Goal: Manage account settings

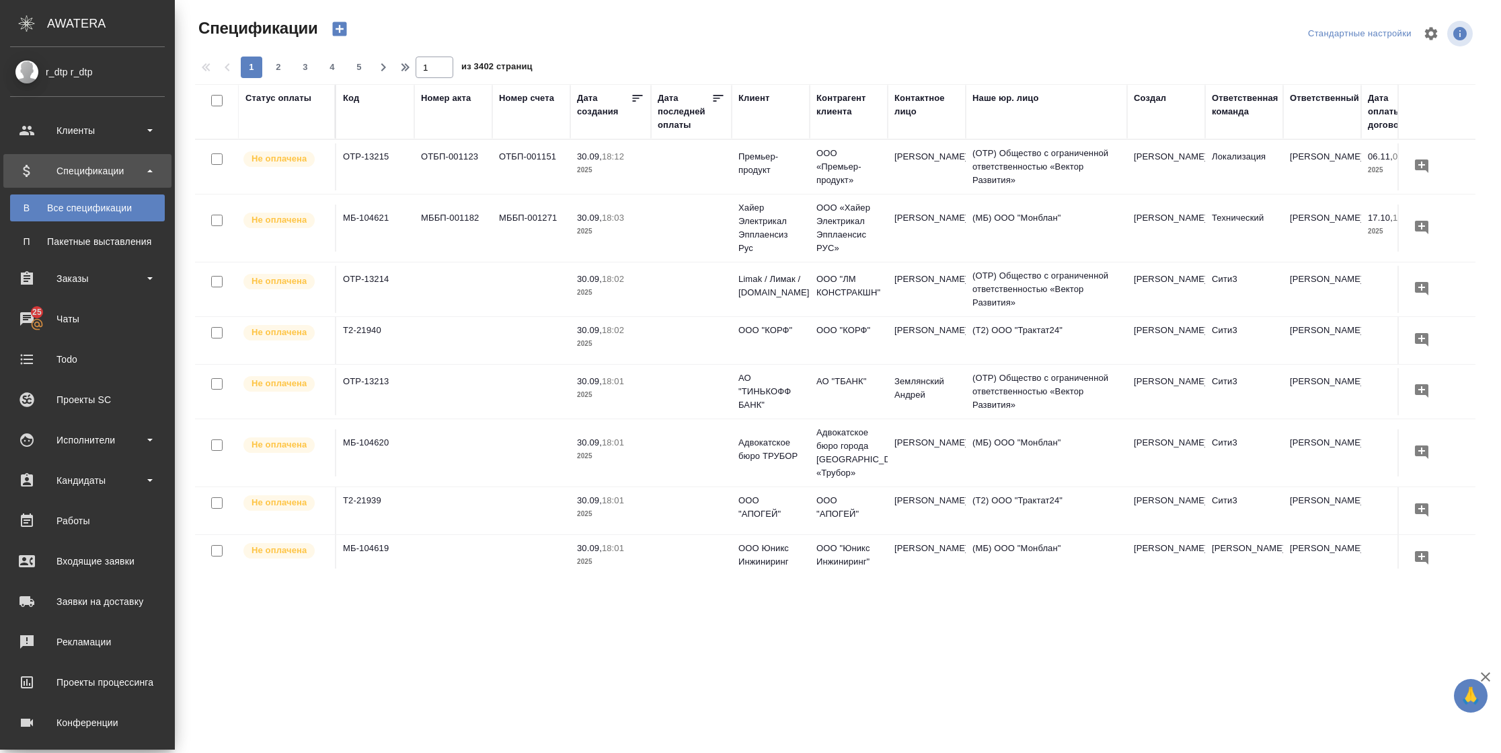
click at [32, 72] on div "r_dtp r_dtp" at bounding box center [87, 72] width 155 height 15
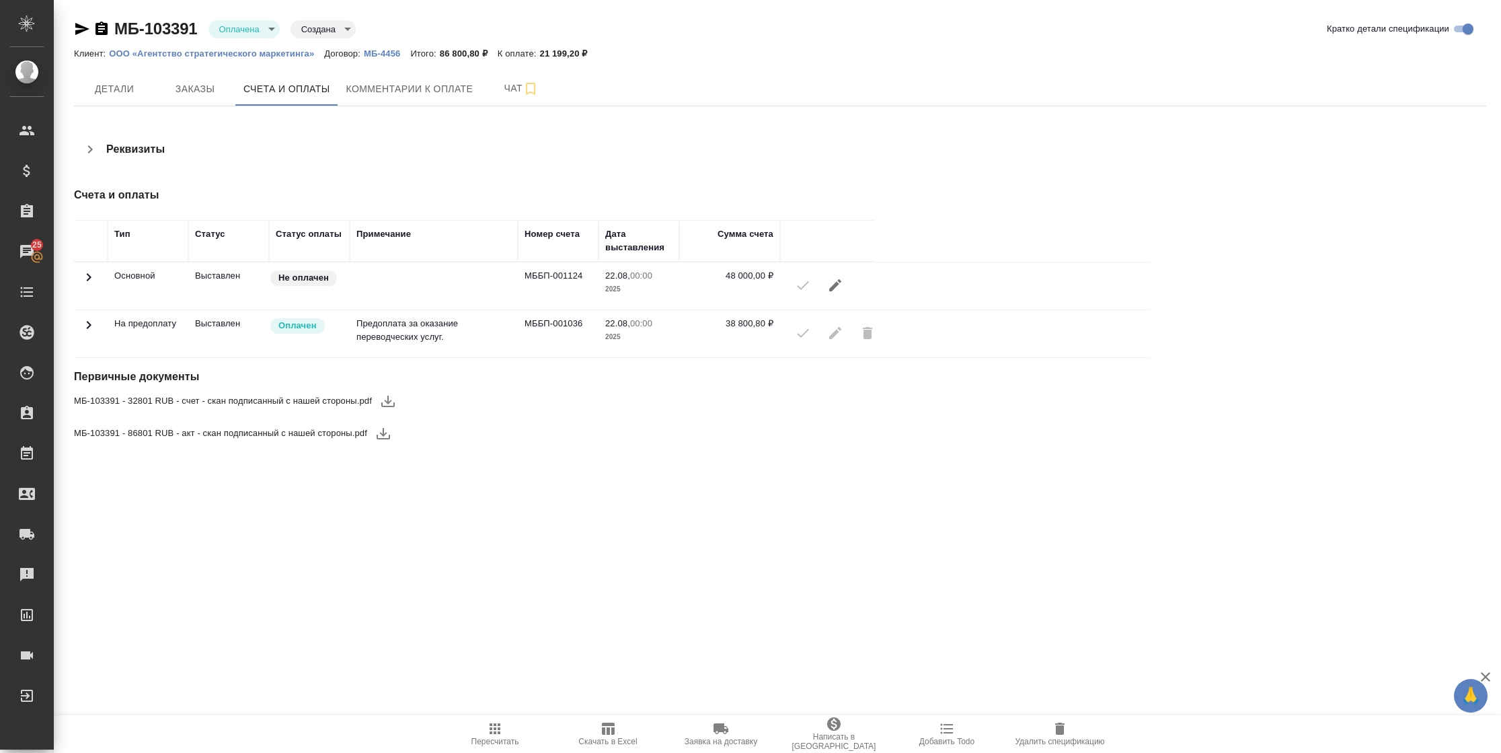
click at [82, 318] on icon at bounding box center [89, 325] width 16 height 16
